Goal: Obtain resource: Download file/media

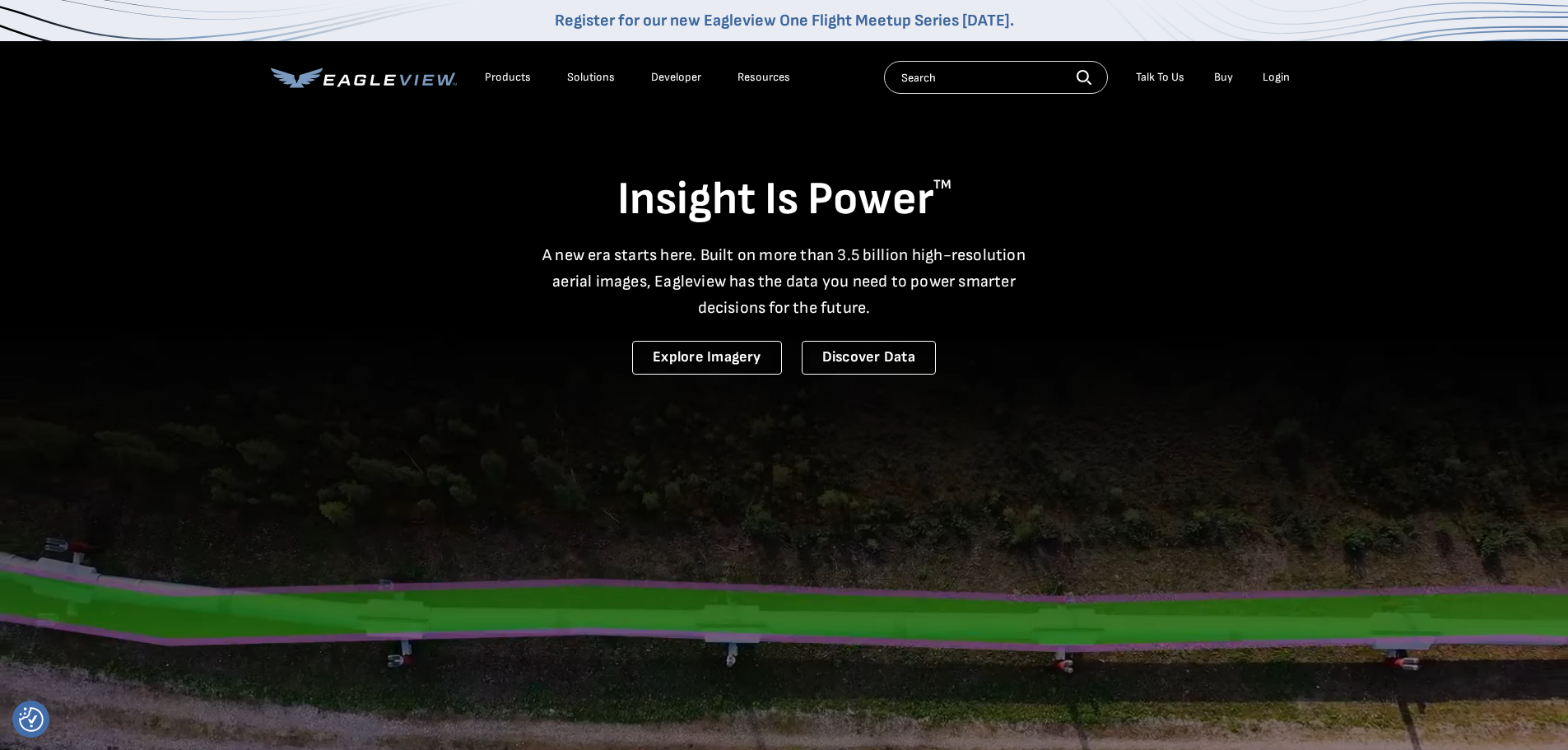
click at [1265, 79] on div "Login" at bounding box center [1276, 77] width 27 height 15
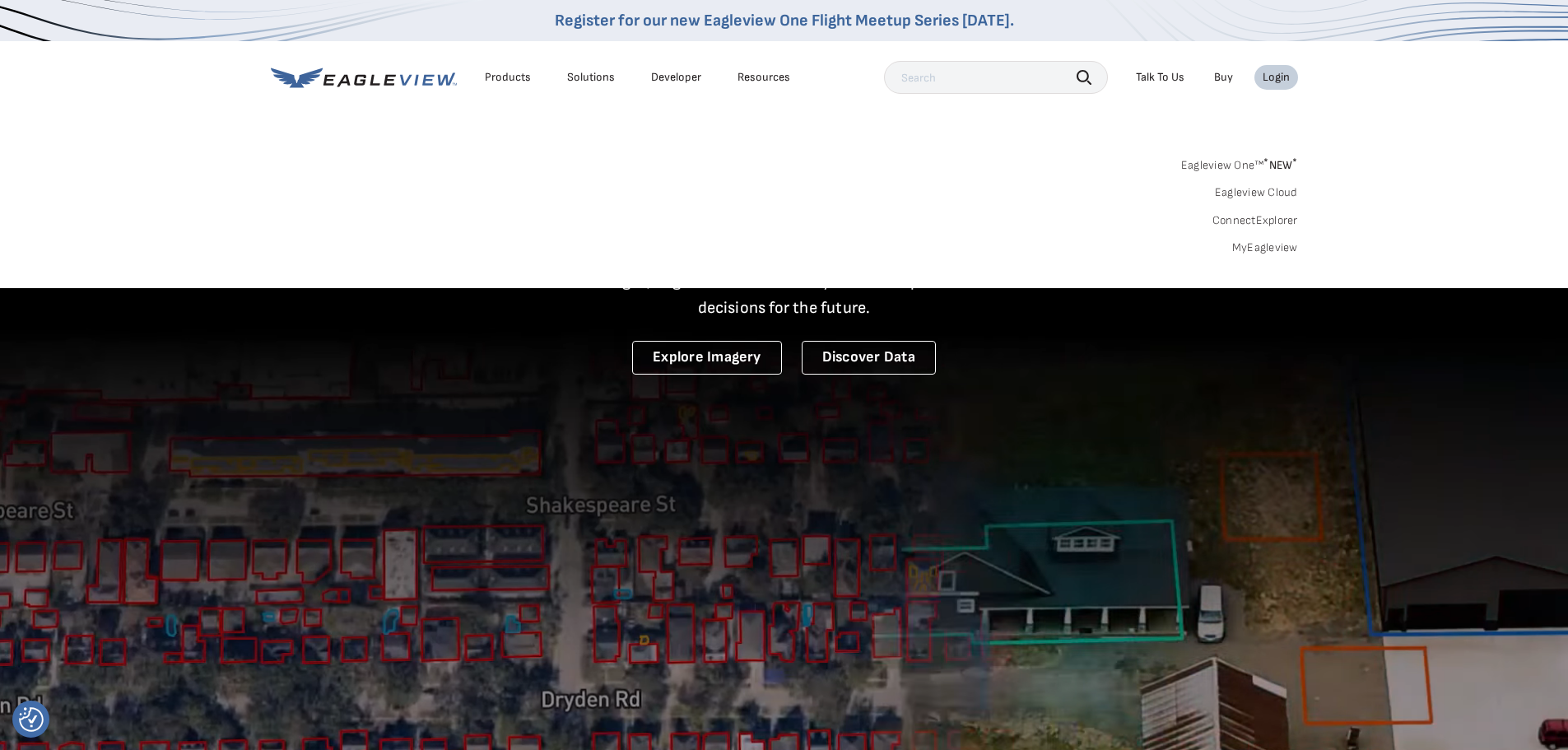
click at [1271, 245] on link "MyEagleview" at bounding box center [1264, 248] width 65 height 15
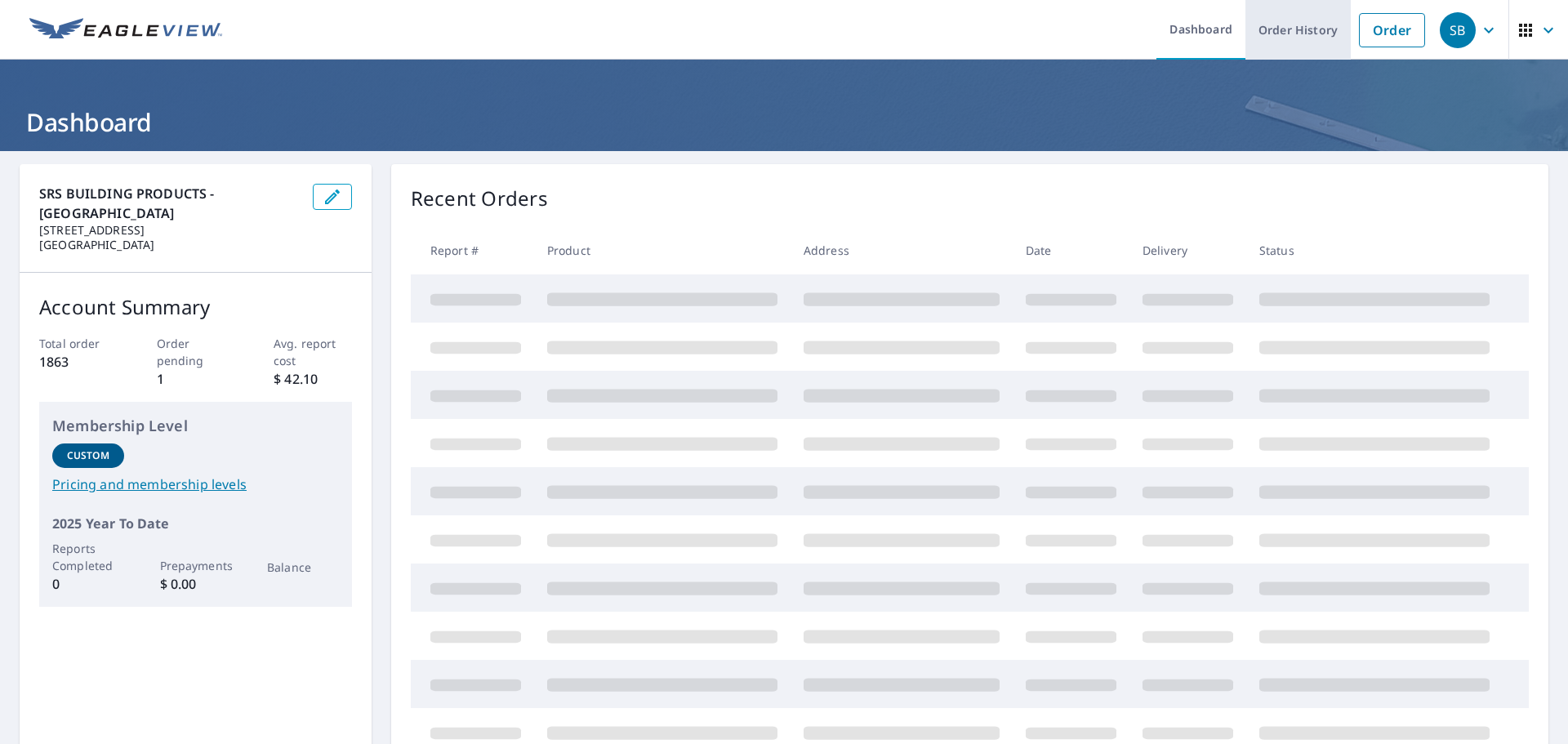
click at [1268, 35] on link "Order History" at bounding box center [1298, 30] width 105 height 60
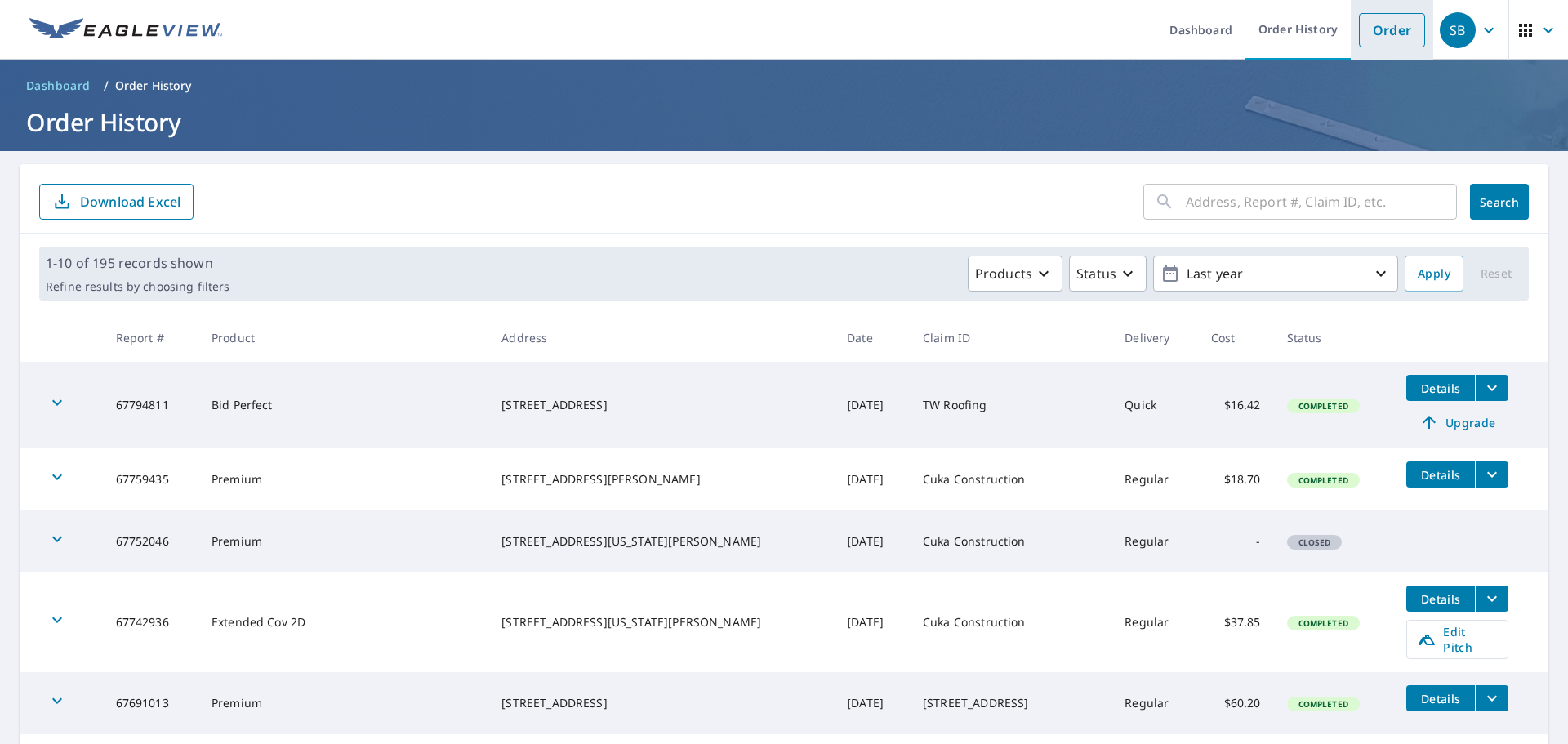
click at [1365, 27] on link "Order" at bounding box center [1391, 30] width 66 height 35
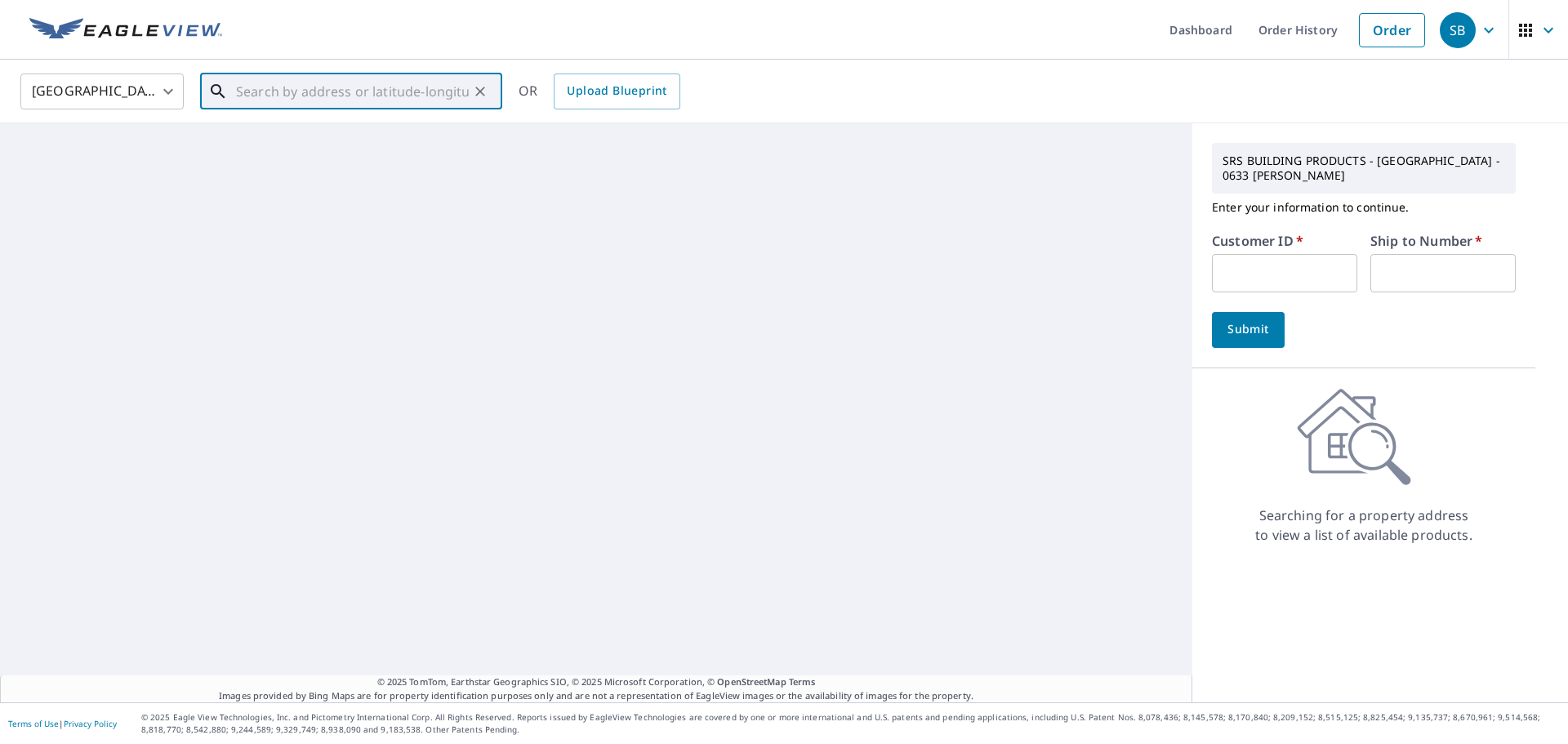
click at [269, 108] on input "text" at bounding box center [352, 91] width 233 height 46
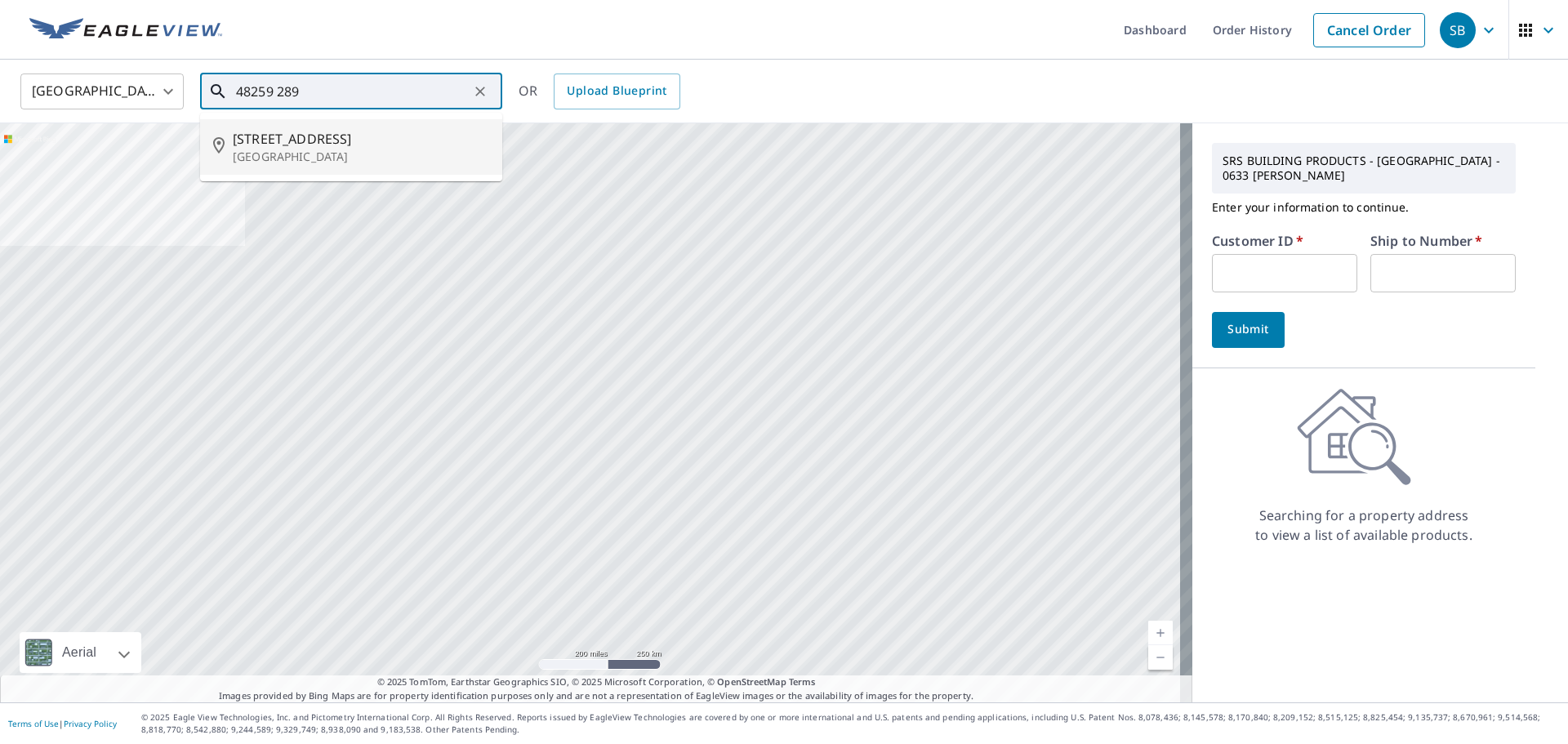
click at [282, 151] on p "Canton, SD 57013" at bounding box center [361, 157] width 256 height 16
type input "48259 289th St Canton, SD 57013"
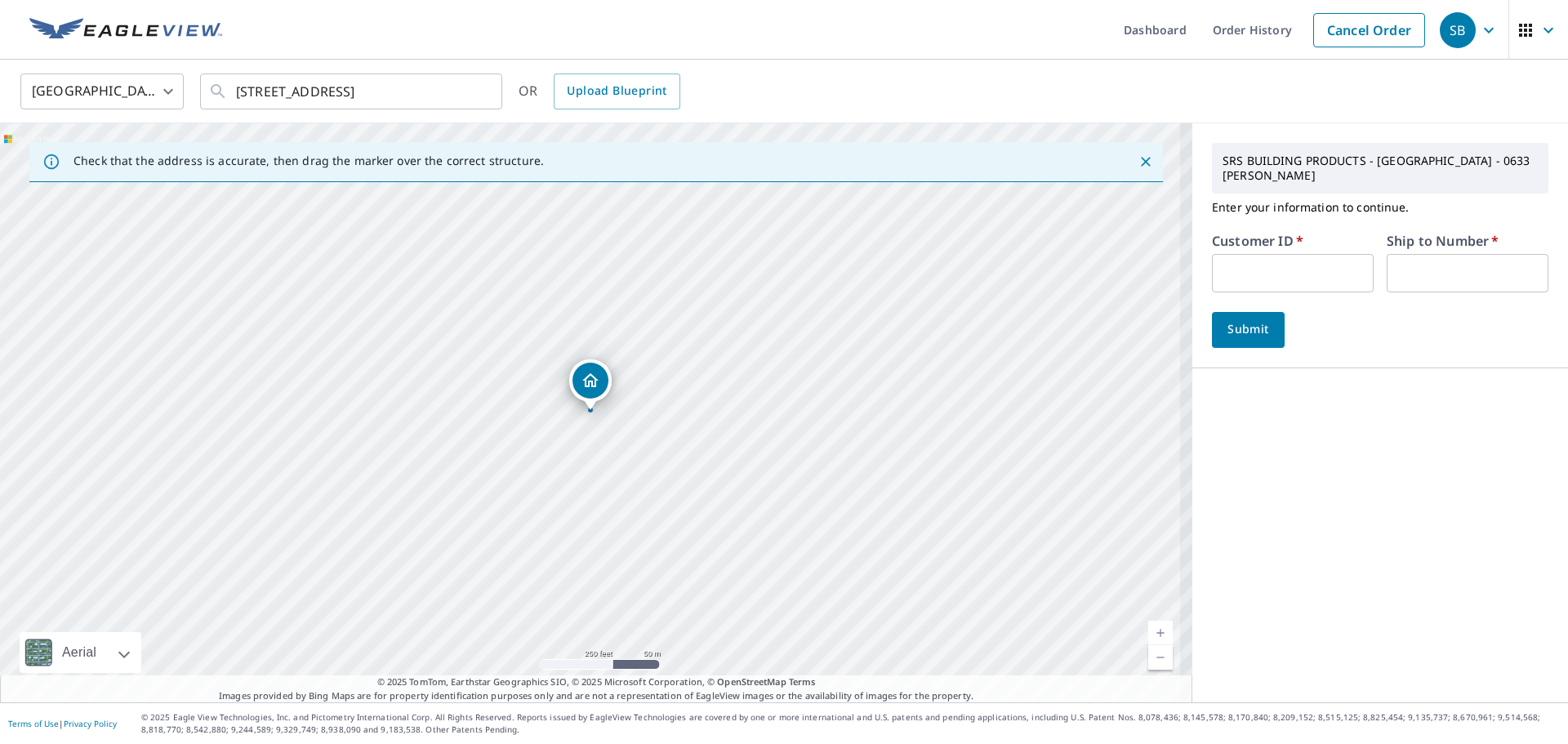
click at [1239, 261] on input "text" at bounding box center [1292, 273] width 162 height 39
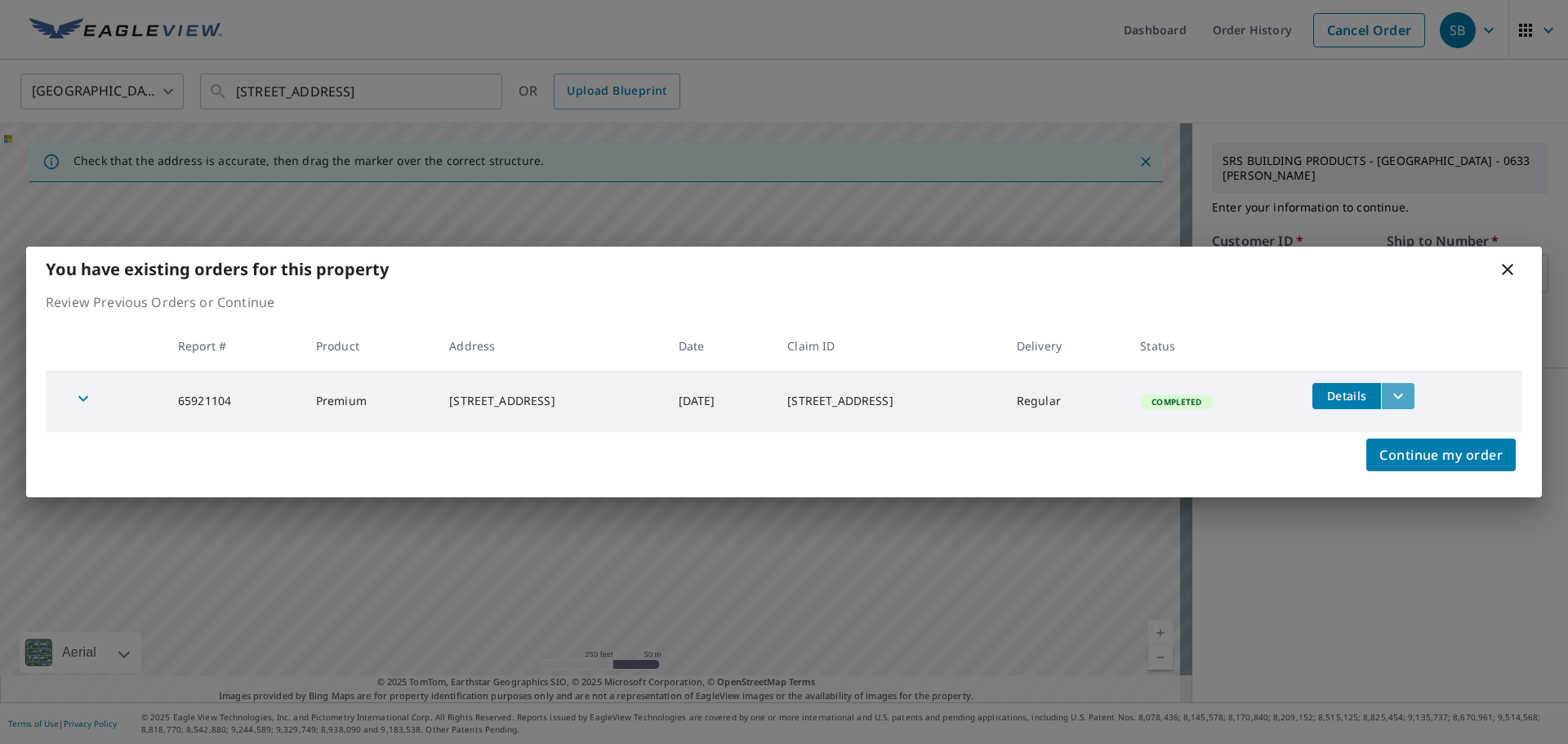
click at [1408, 397] on icon "filesDropdownBtn-65921104" at bounding box center [1398, 396] width 20 height 20
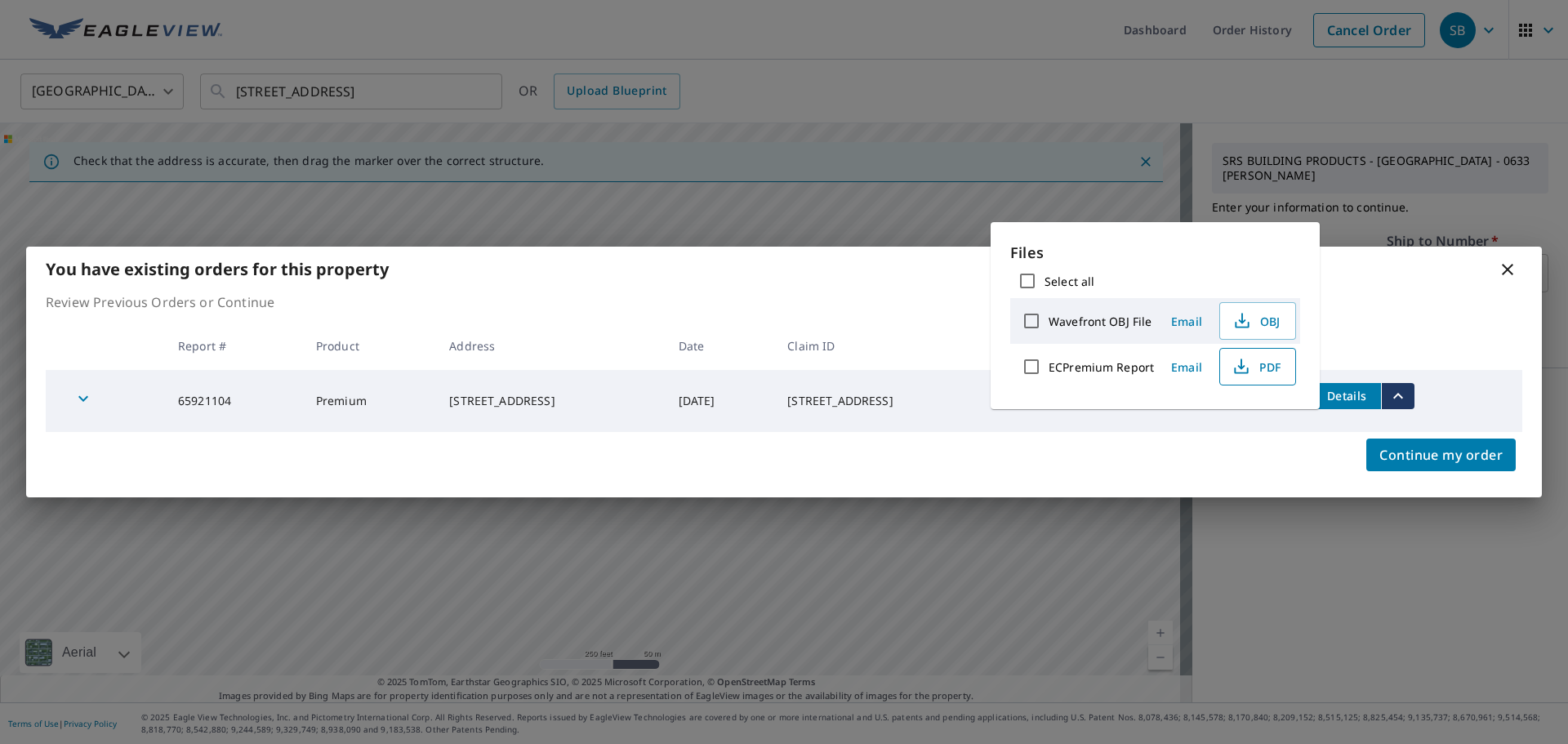
click at [1261, 372] on span "PDF" at bounding box center [1256, 367] width 53 height 20
click at [1506, 271] on icon at bounding box center [1507, 270] width 12 height 12
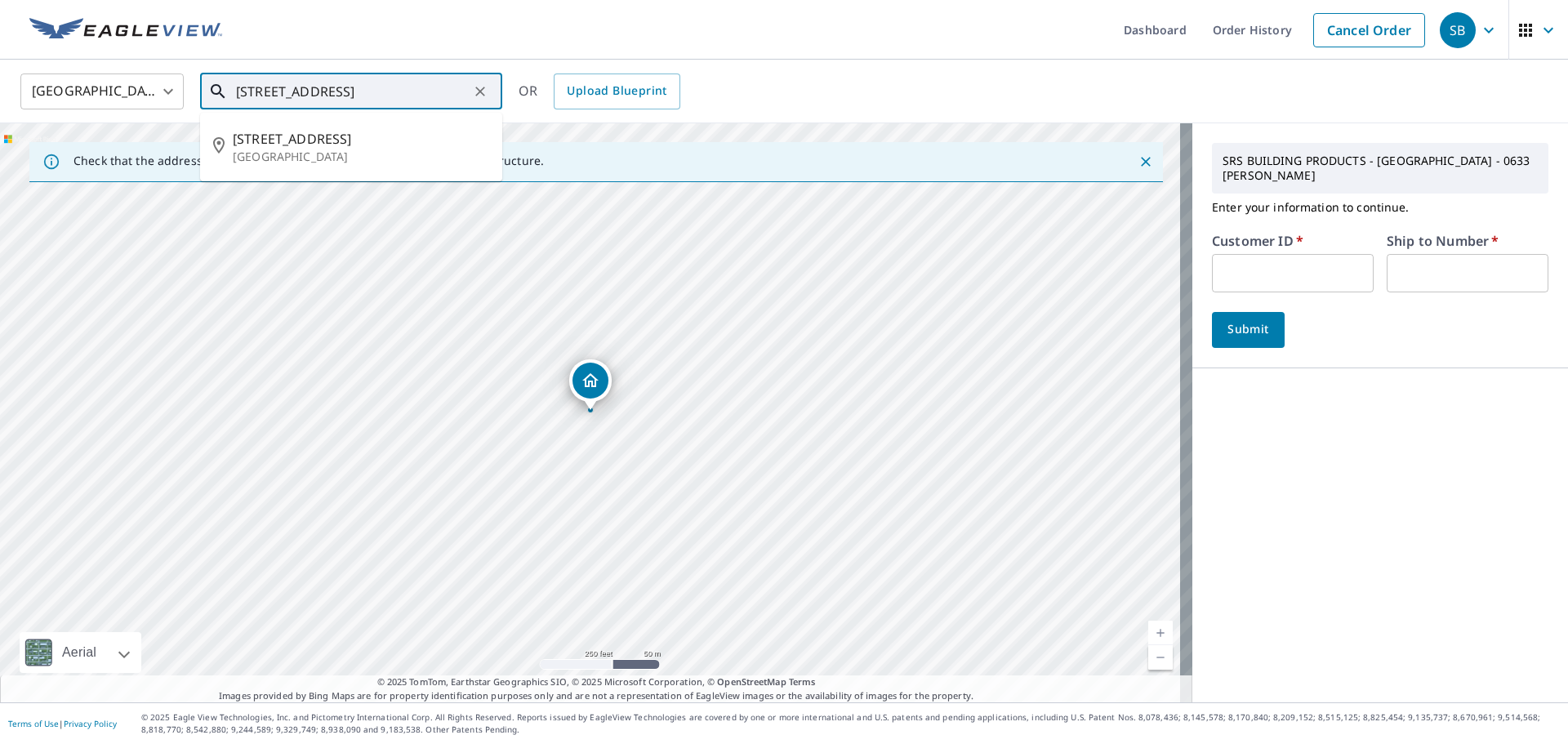
drag, startPoint x: 455, startPoint y: 90, endPoint x: 0, endPoint y: 85, distance: 455.0
click at [0, 85] on div "United States US ​ 48259 289th St Canton, SD 57013 ​ 48259 289th St Canton, SD …" at bounding box center [784, 91] width 1568 height 63
click at [477, 91] on icon "Clear" at bounding box center [480, 91] width 16 height 16
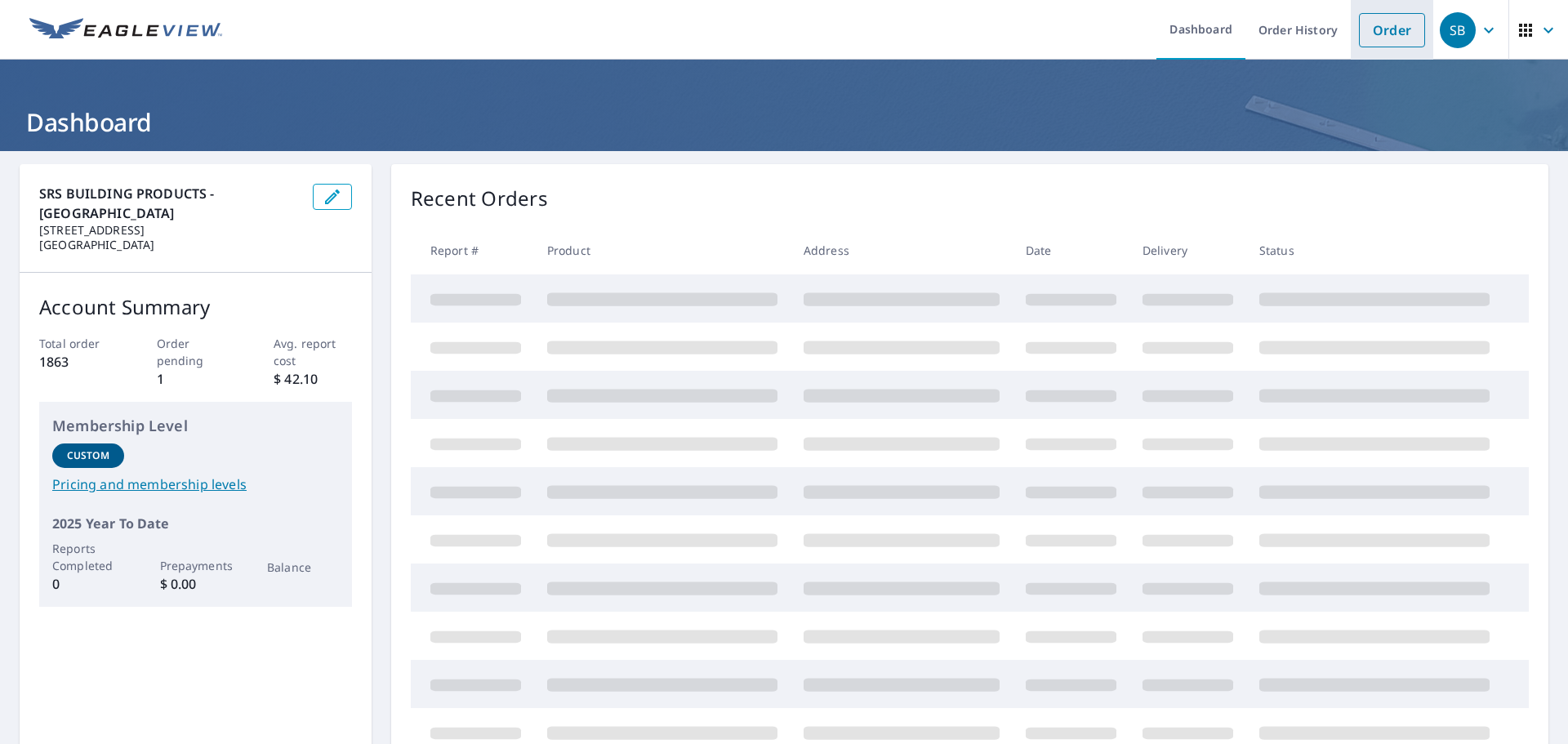
click at [1385, 35] on link "Order" at bounding box center [1391, 30] width 66 height 35
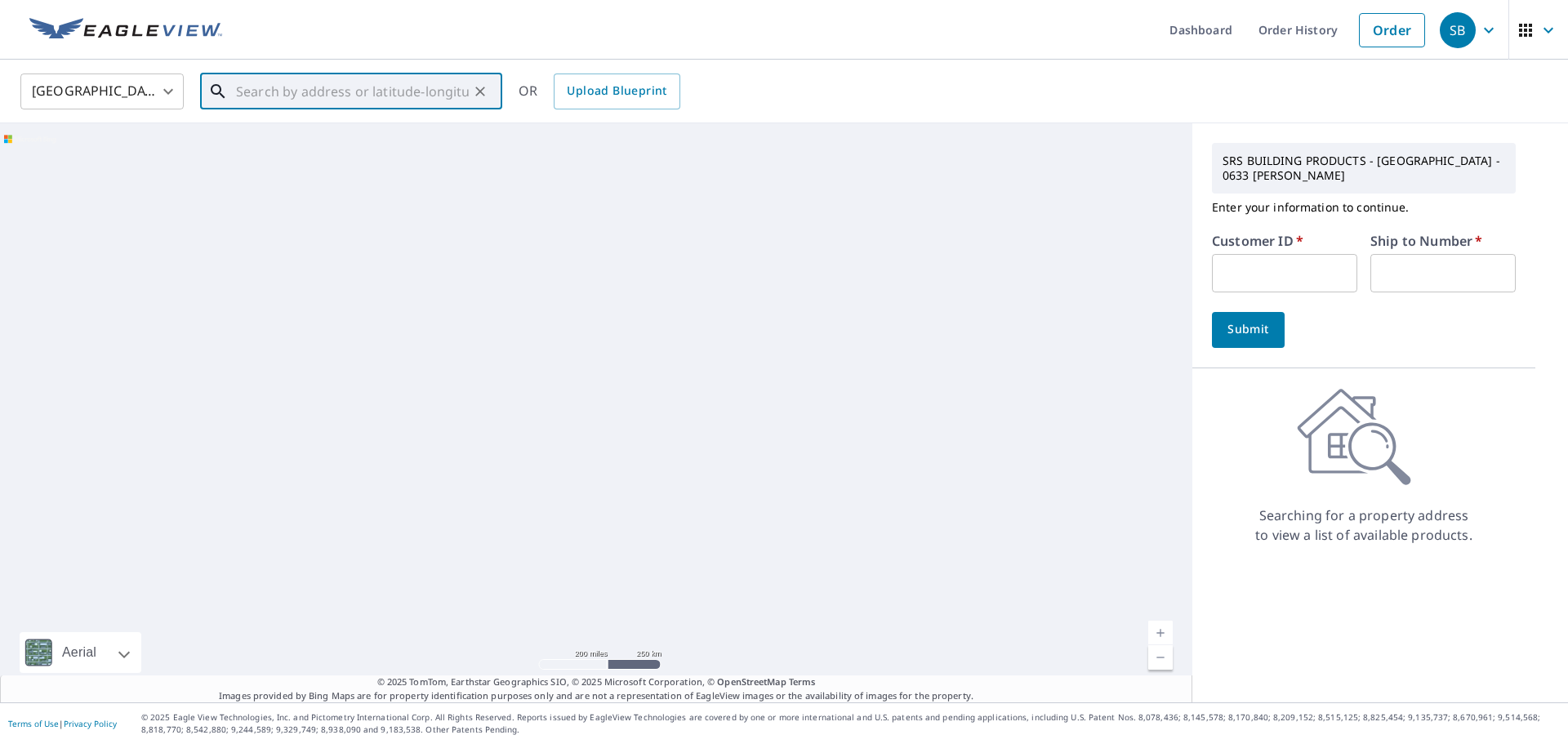
click at [435, 98] on input "text" at bounding box center [352, 91] width 233 height 46
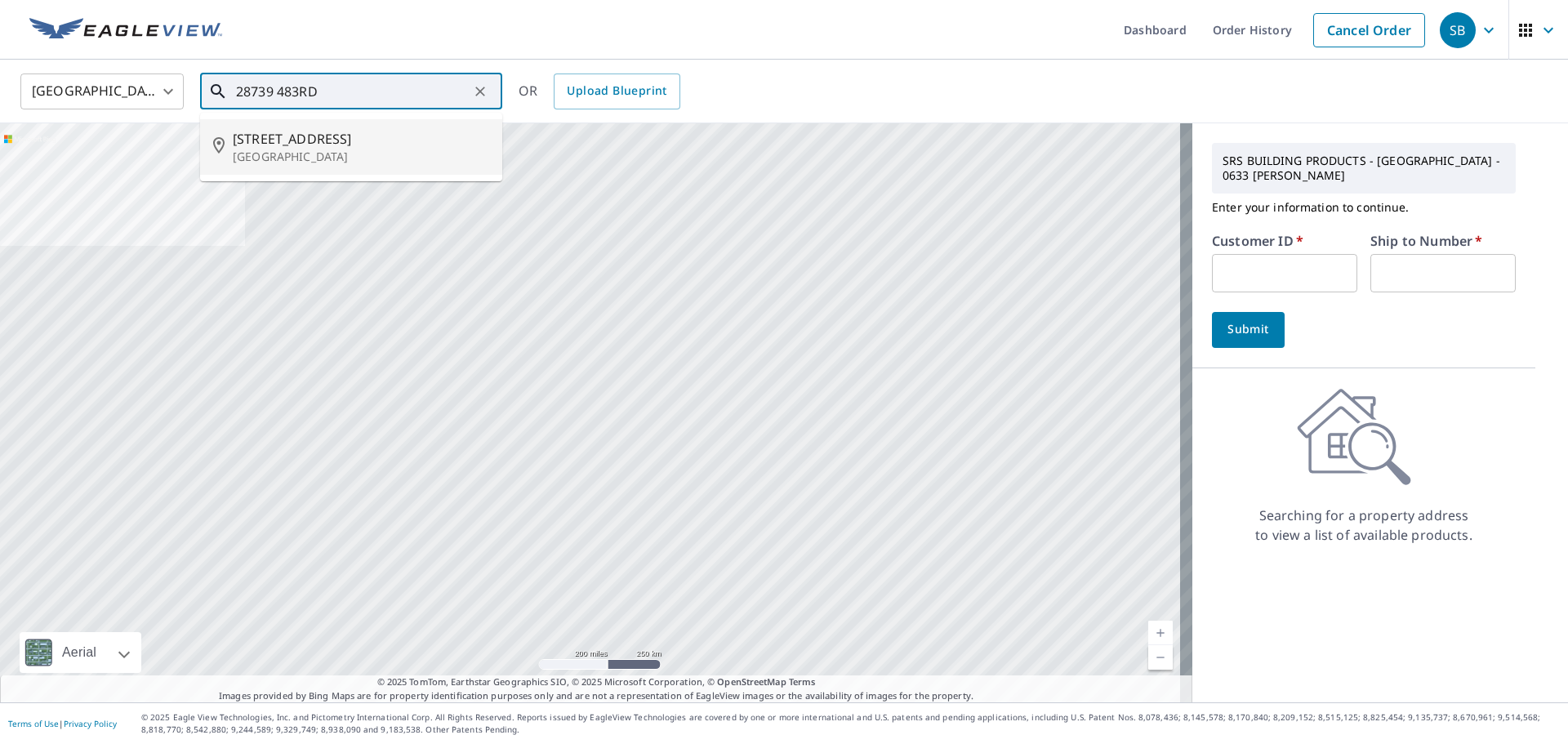
click at [315, 147] on span "28739 483rd Ave" at bounding box center [361, 139] width 256 height 20
type input "28739 483rd Ave Canton, SD 57013"
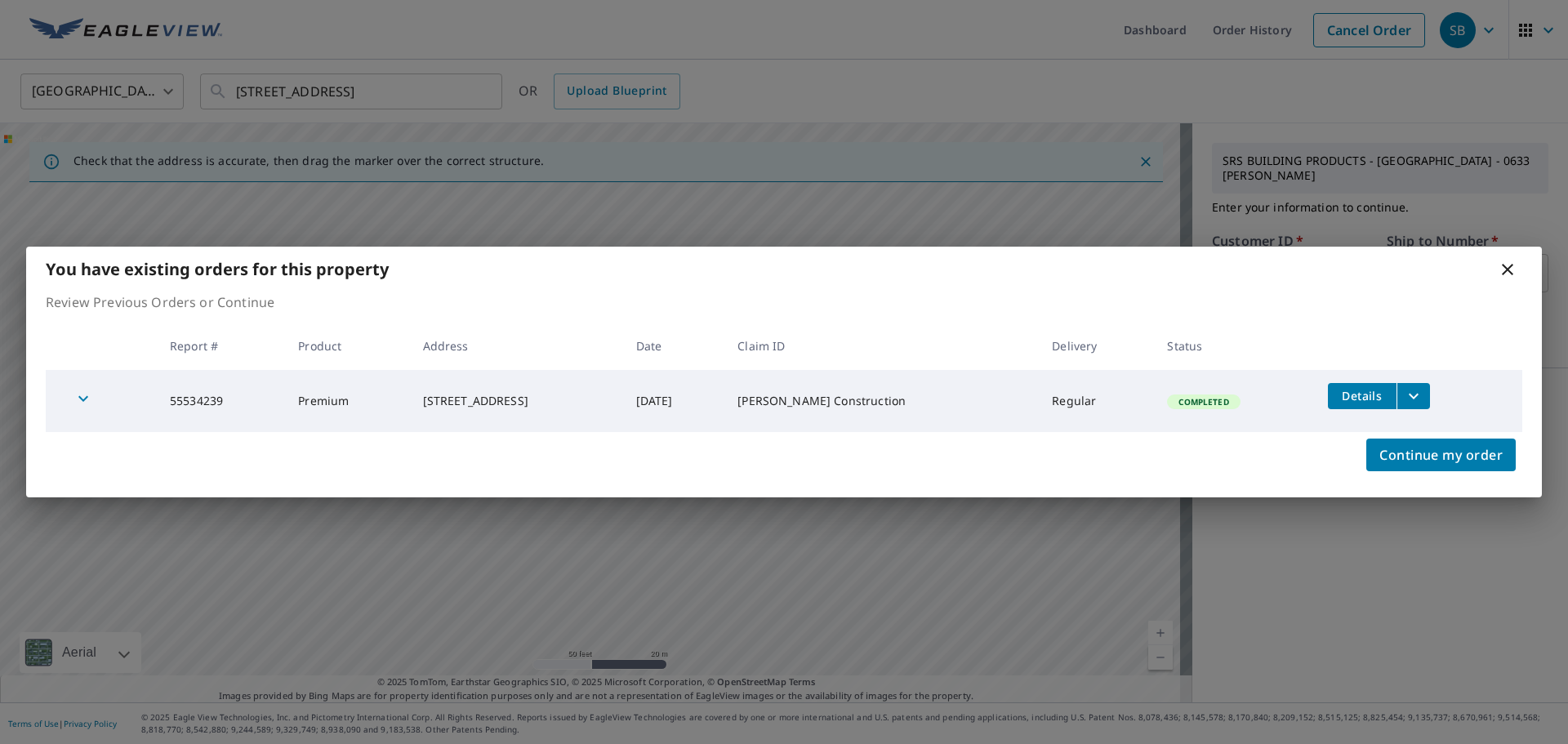
click at [1409, 395] on icon "filesDropdownBtn-55534239" at bounding box center [1414, 395] width 10 height 6
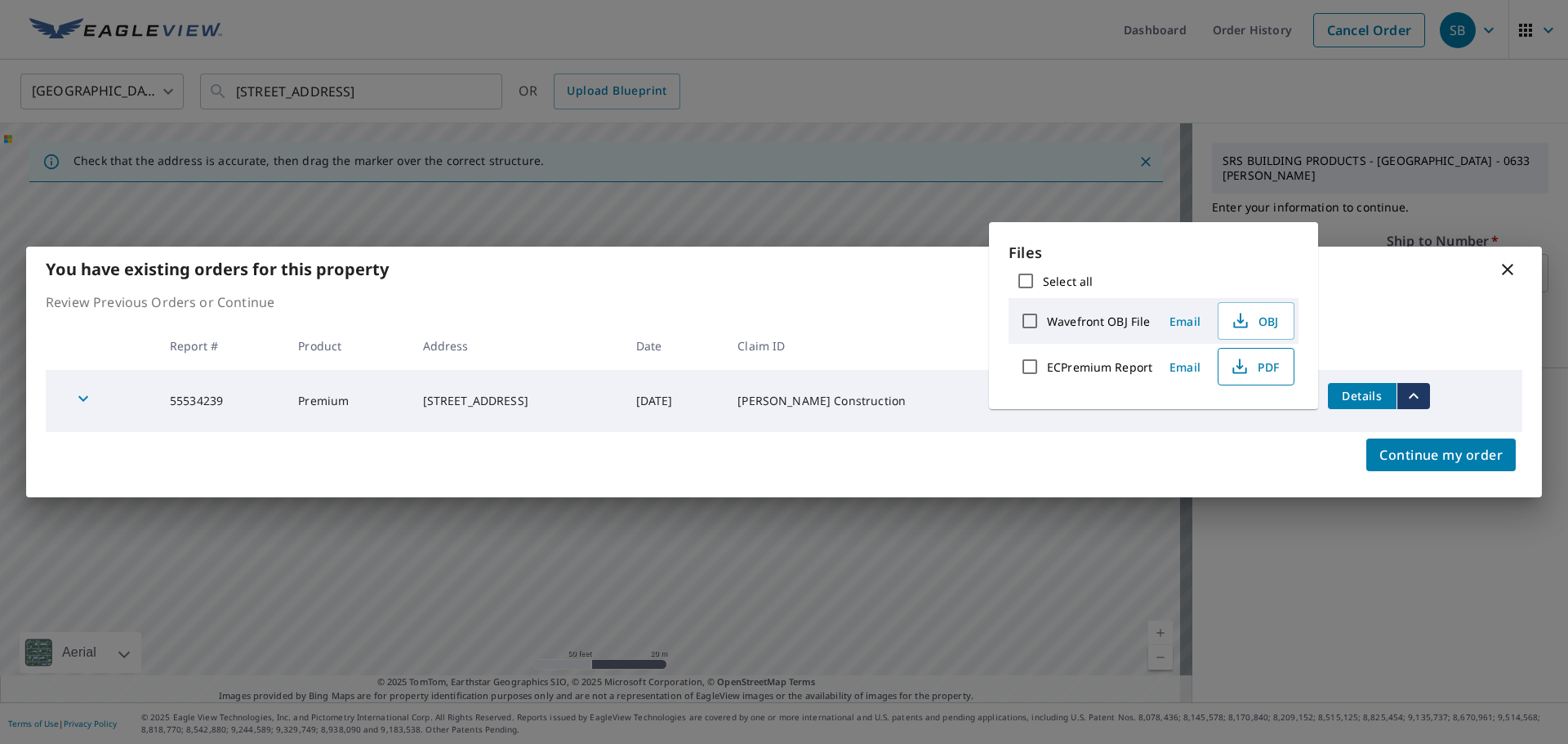
click at [1258, 372] on span "PDF" at bounding box center [1254, 367] width 53 height 20
click at [1179, 365] on span "Email" at bounding box center [1185, 367] width 39 height 16
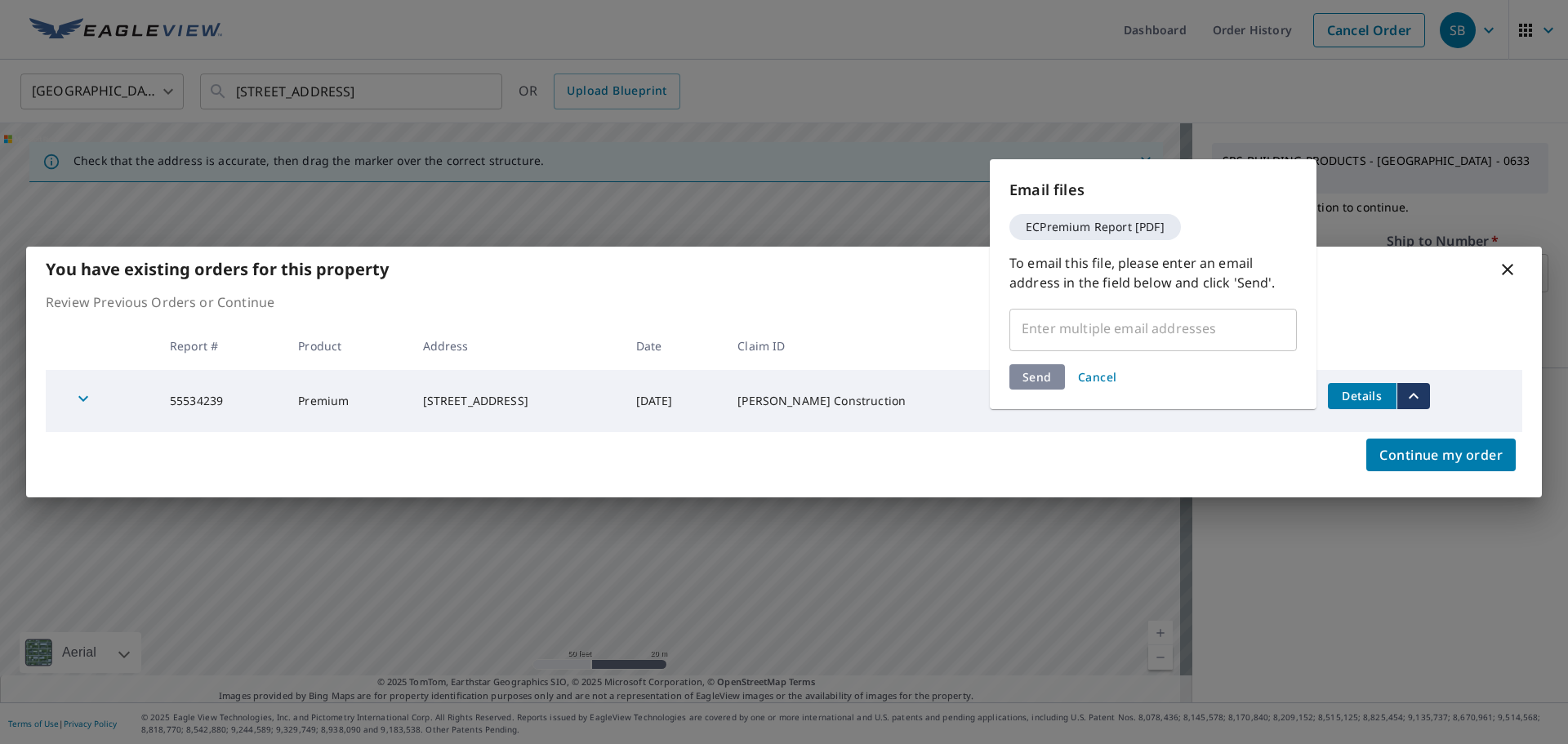
click at [1117, 339] on input "text" at bounding box center [1141, 329] width 248 height 31
click at [1109, 332] on input "text" at bounding box center [1141, 329] width 248 height 31
click at [1076, 324] on input "text" at bounding box center [1141, 329] width 248 height 31
click at [1033, 329] on input "text" at bounding box center [1141, 329] width 248 height 31
click at [1058, 330] on input "text" at bounding box center [1141, 329] width 248 height 31
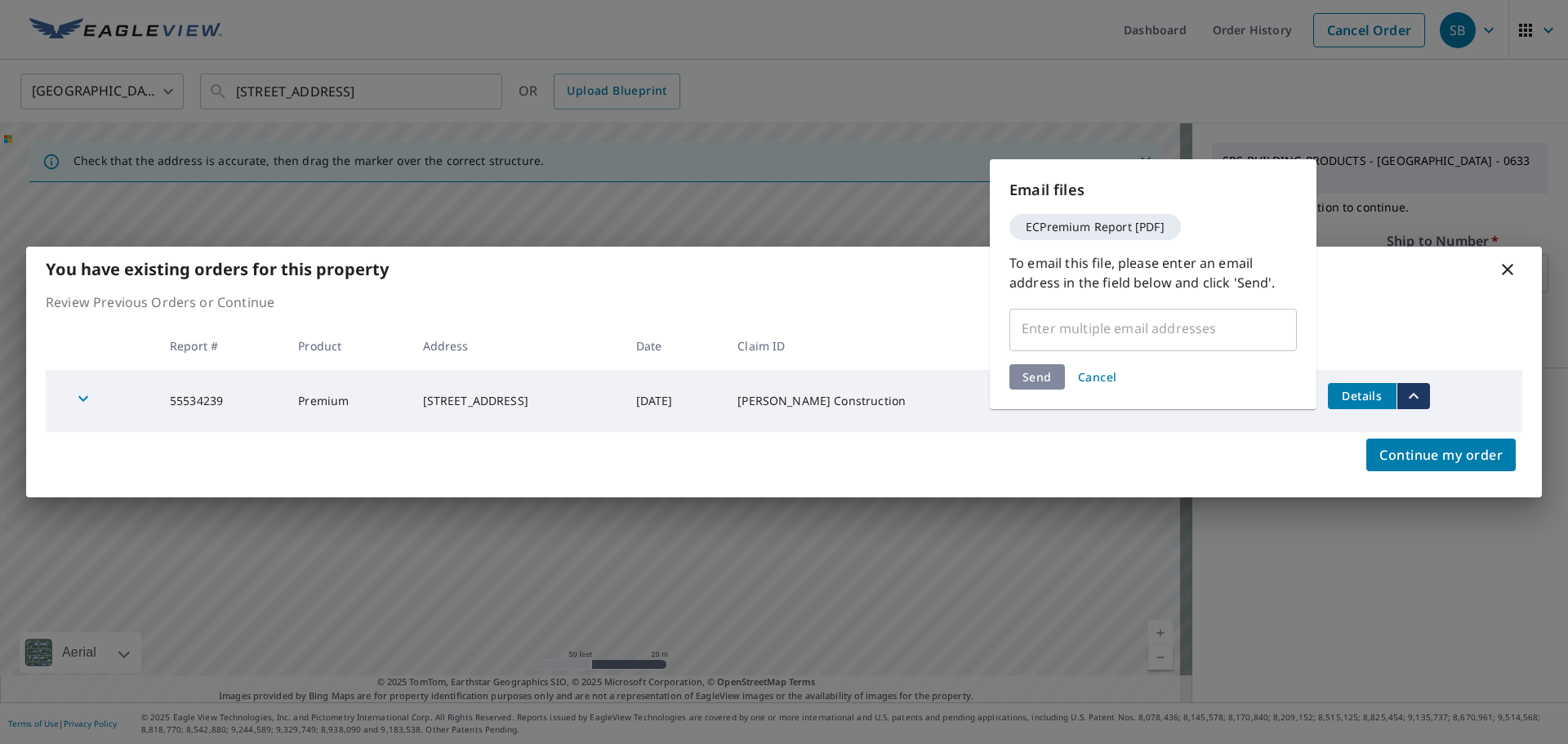
click at [1057, 330] on input "text" at bounding box center [1141, 329] width 248 height 31
click at [1091, 378] on span "Cancel" at bounding box center [1097, 377] width 39 height 16
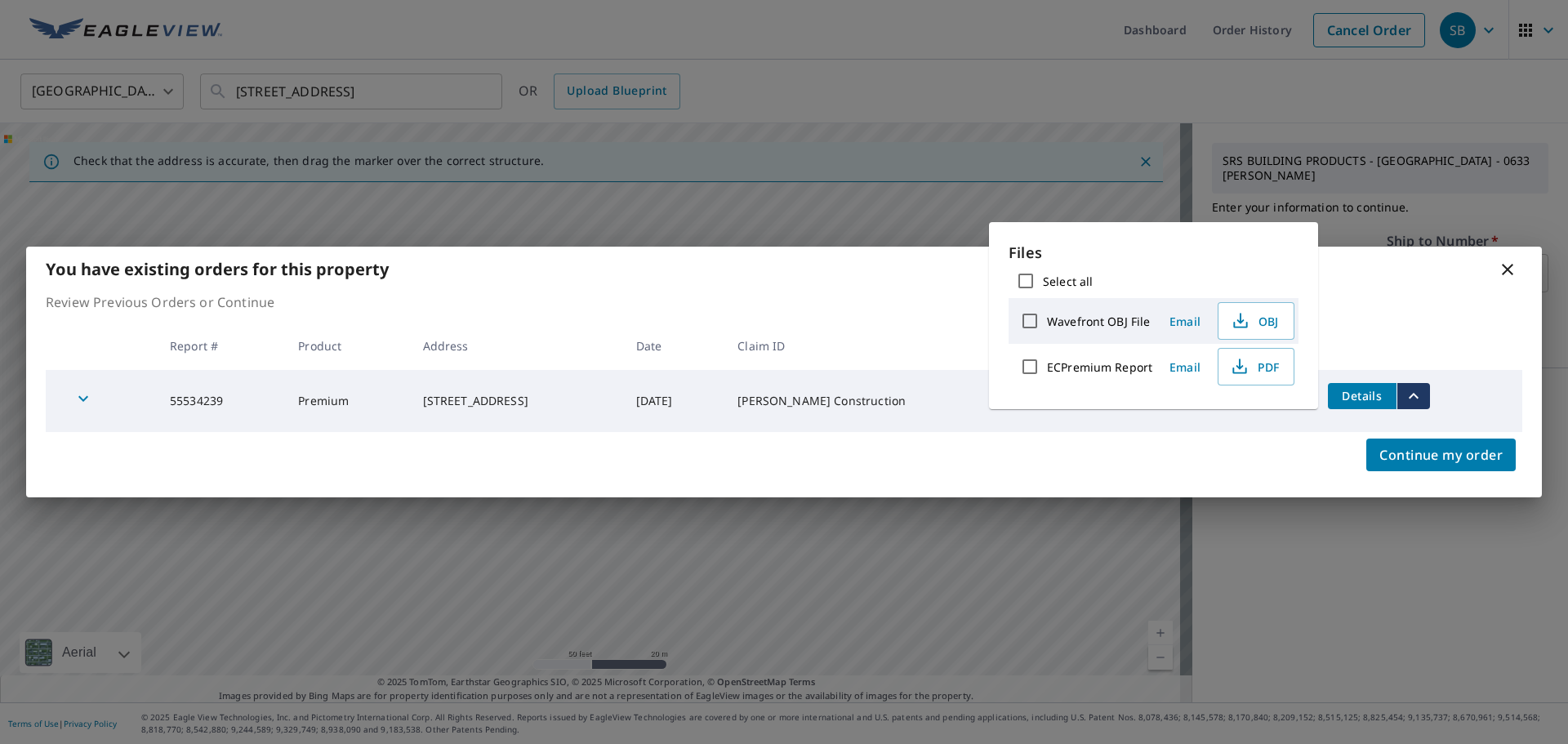
click at [1035, 365] on input "ECPremium Report" at bounding box center [1030, 367] width 35 height 35
checkbox input "true"
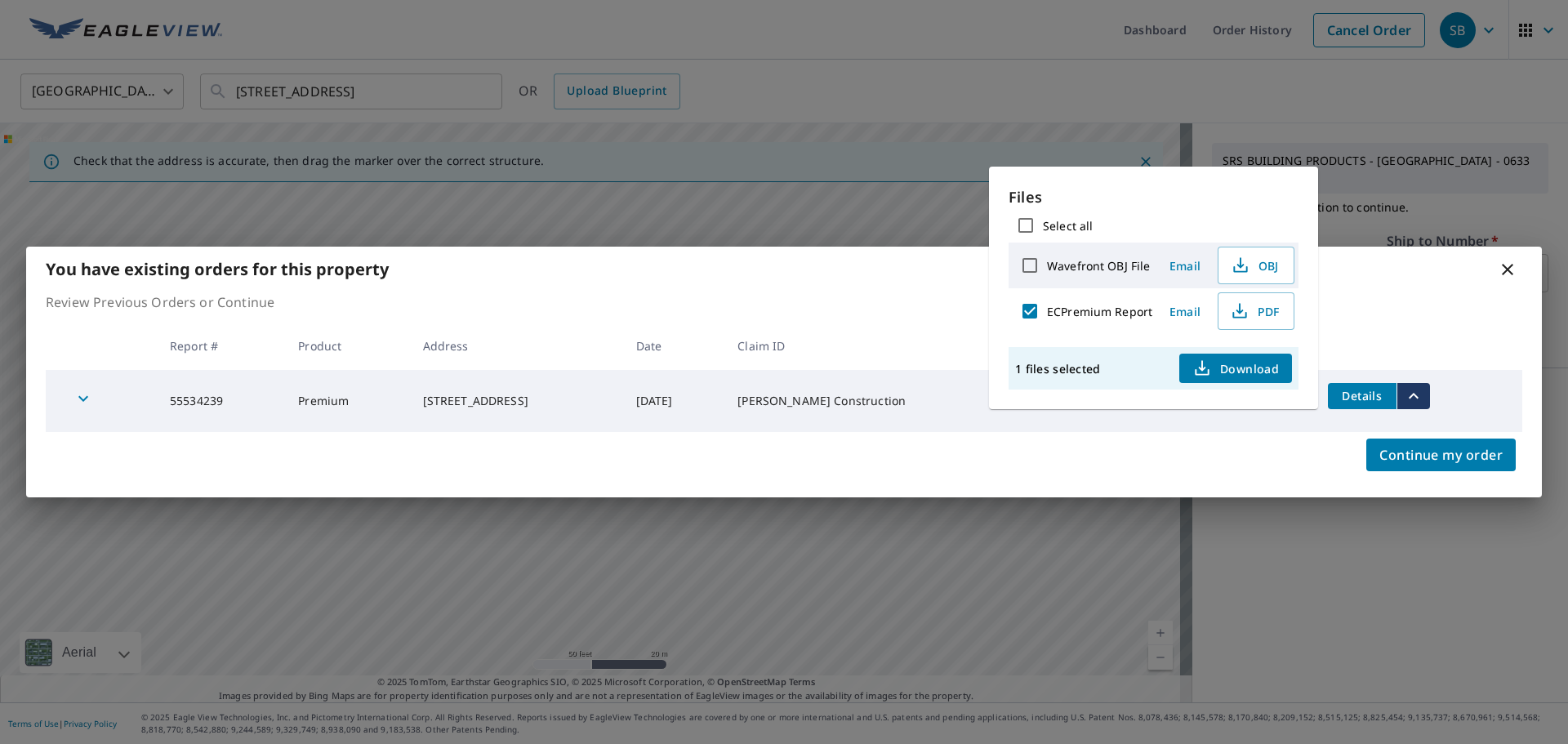
click at [1188, 310] on span "Email" at bounding box center [1185, 312] width 39 height 16
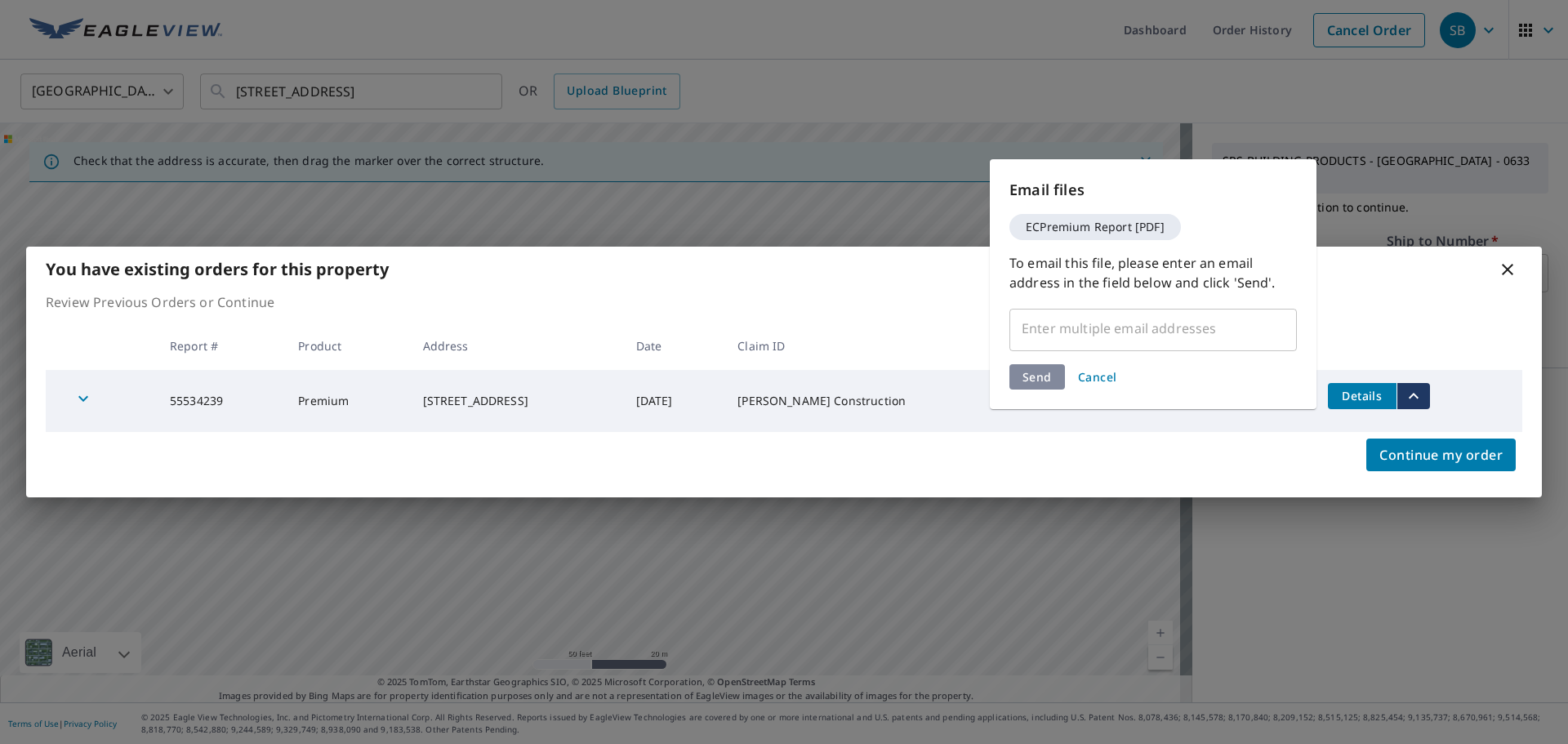
click at [1139, 345] on div "​" at bounding box center [1153, 329] width 288 height 46
click at [1132, 334] on input "text" at bounding box center [1141, 329] width 248 height 31
click at [1100, 384] on span "Cancel" at bounding box center [1097, 377] width 39 height 16
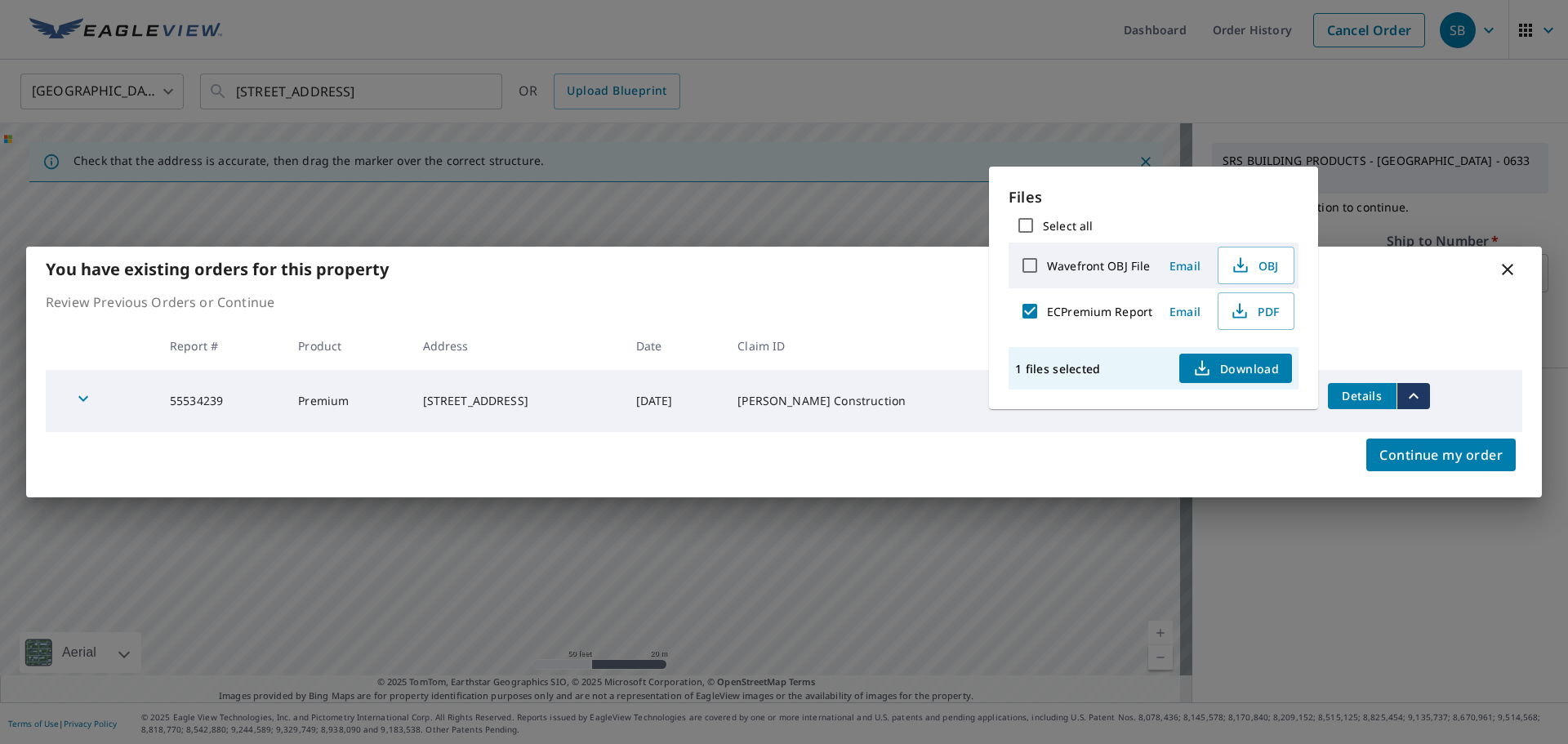
click at [1226, 367] on span "Download" at bounding box center [1235, 368] width 86 height 20
click at [1259, 313] on span "PDF" at bounding box center [1254, 312] width 53 height 20
